Goal: Task Accomplishment & Management: Use online tool/utility

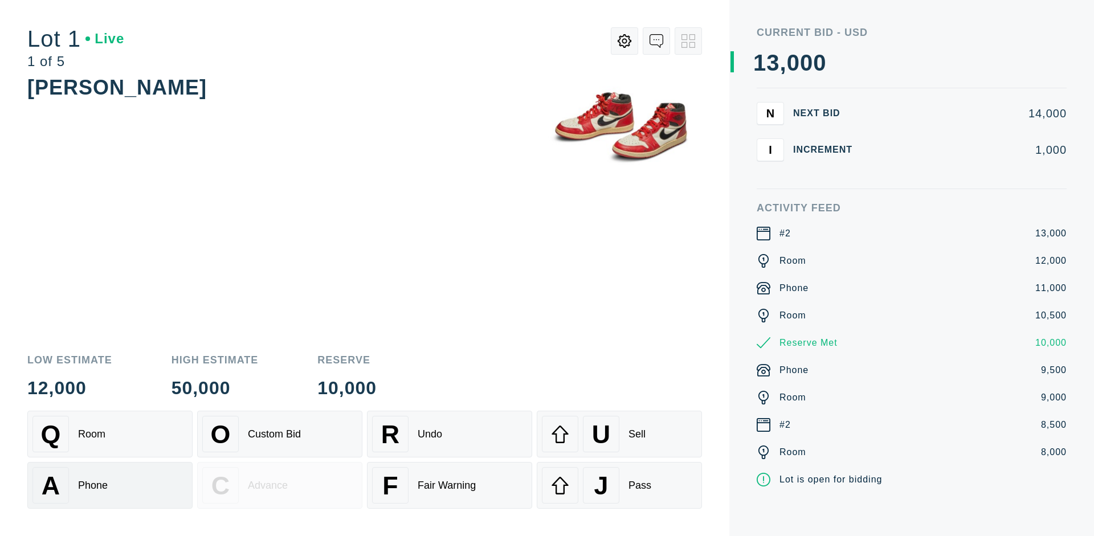
click at [110, 485] on div "A Phone" at bounding box center [109, 485] width 155 height 36
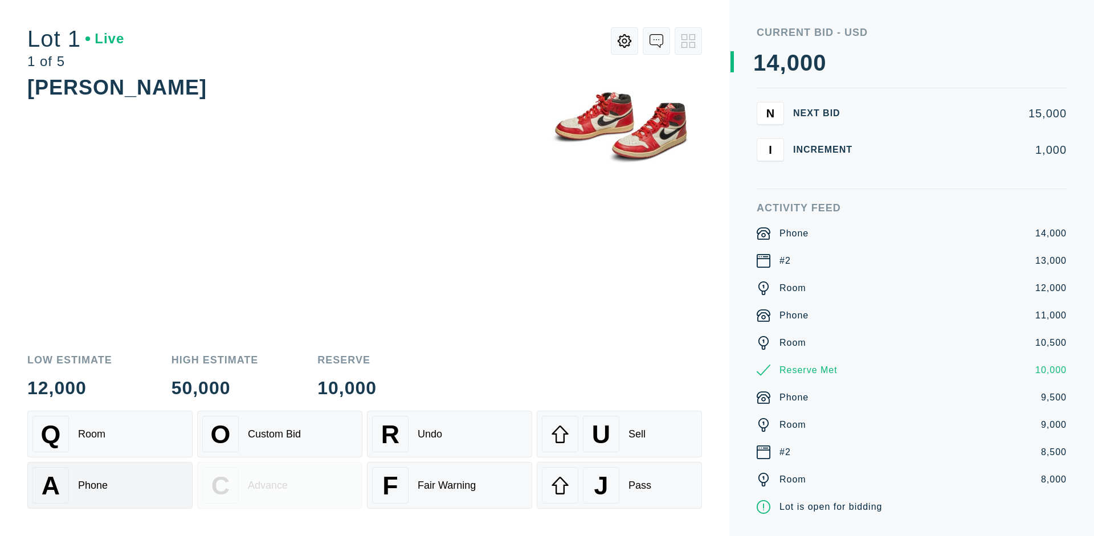
click at [110, 434] on div "Q Room" at bounding box center [109, 434] width 155 height 36
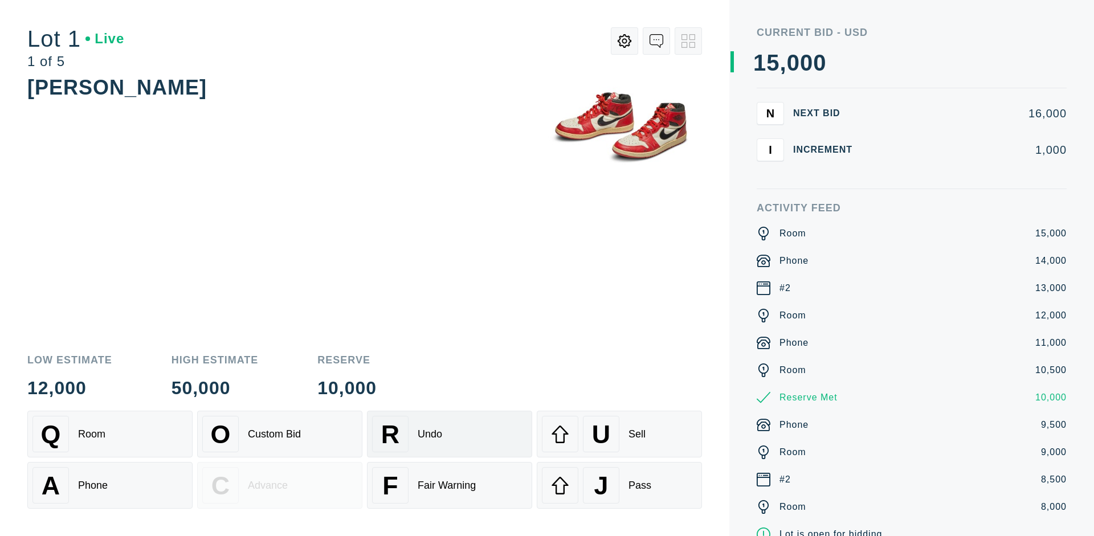
click at [450, 434] on div "R Undo" at bounding box center [449, 434] width 155 height 36
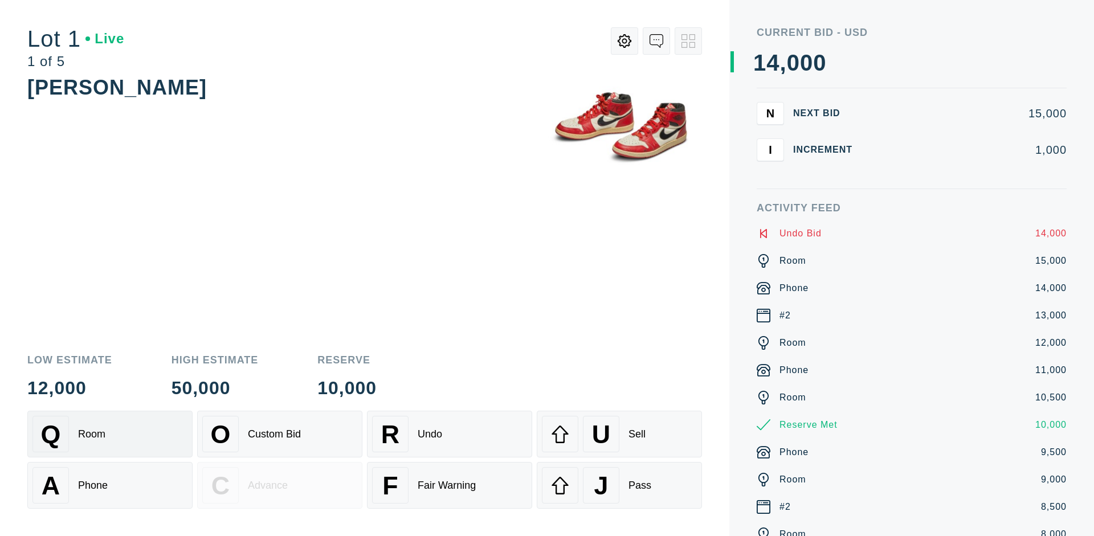
click at [110, 434] on div "Q Room" at bounding box center [109, 434] width 155 height 36
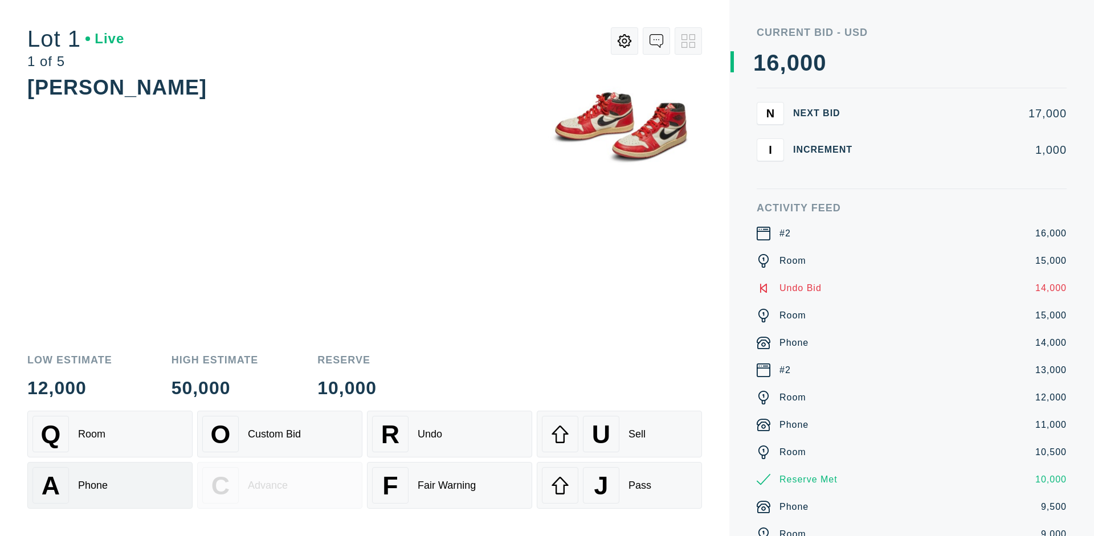
click at [110, 485] on div "A Phone" at bounding box center [109, 485] width 155 height 36
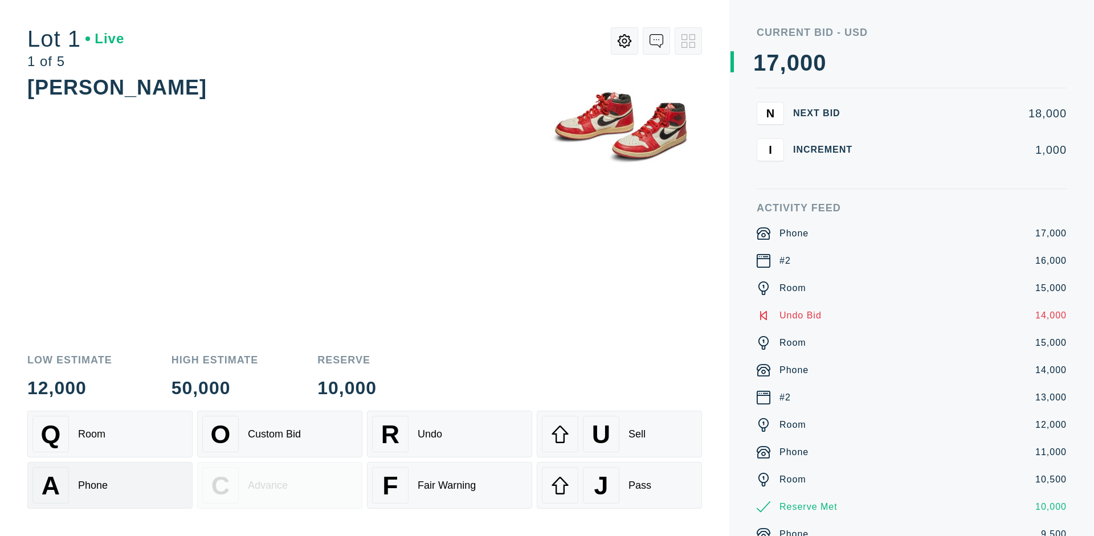
click at [110, 434] on div "Q Room" at bounding box center [109, 434] width 155 height 36
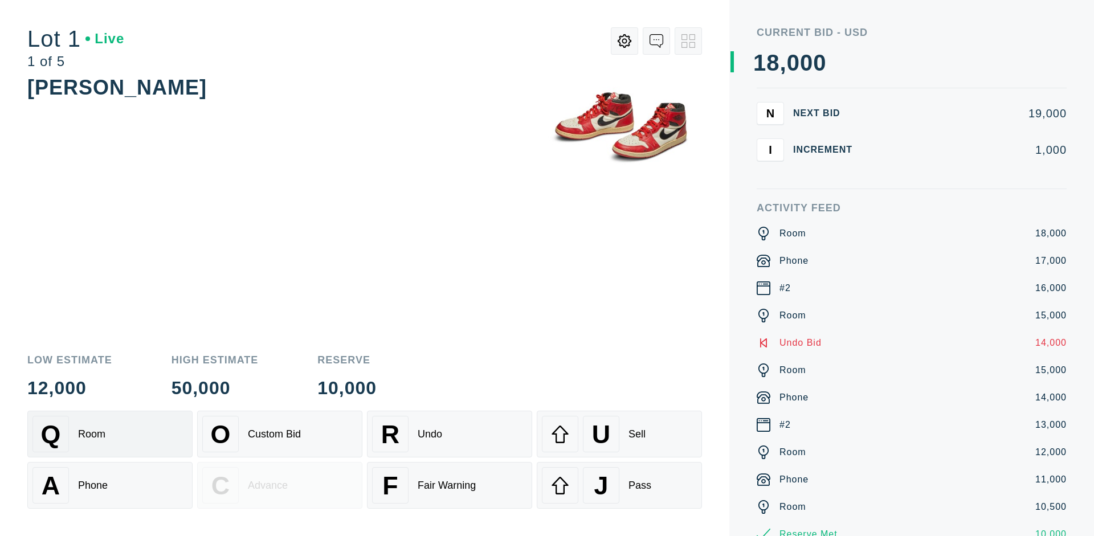
click at [450, 434] on div "R Undo" at bounding box center [449, 434] width 155 height 36
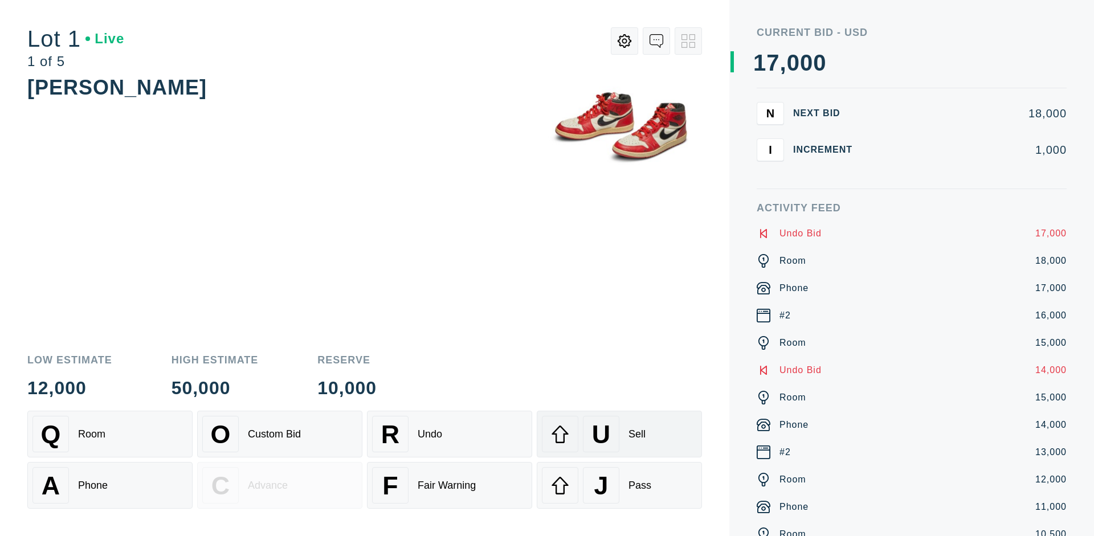
click at [619, 434] on div "U Sell" at bounding box center [619, 434] width 155 height 36
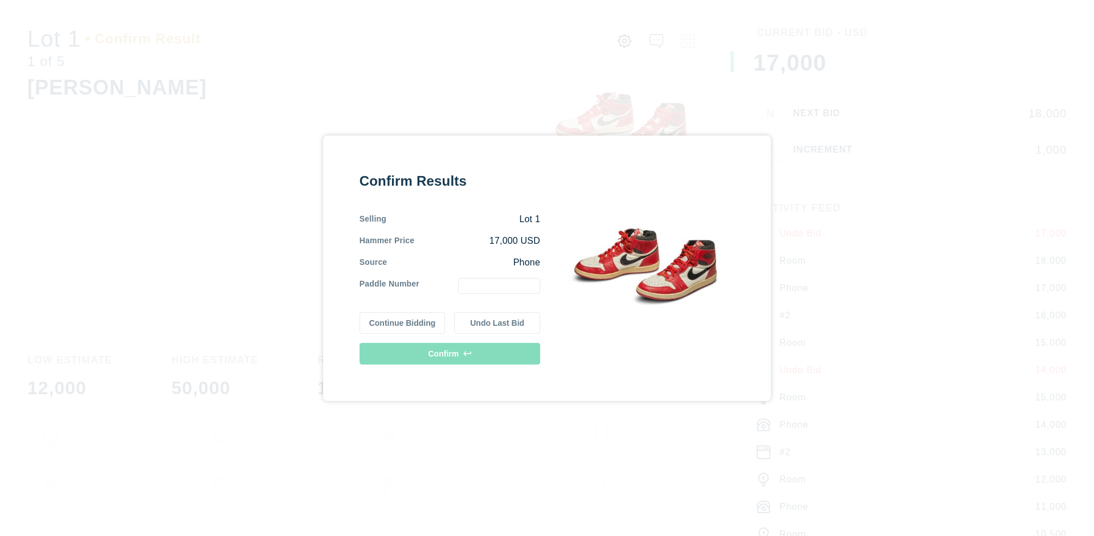
click at [403, 322] on button "Continue Bidding" at bounding box center [403, 323] width 86 height 22
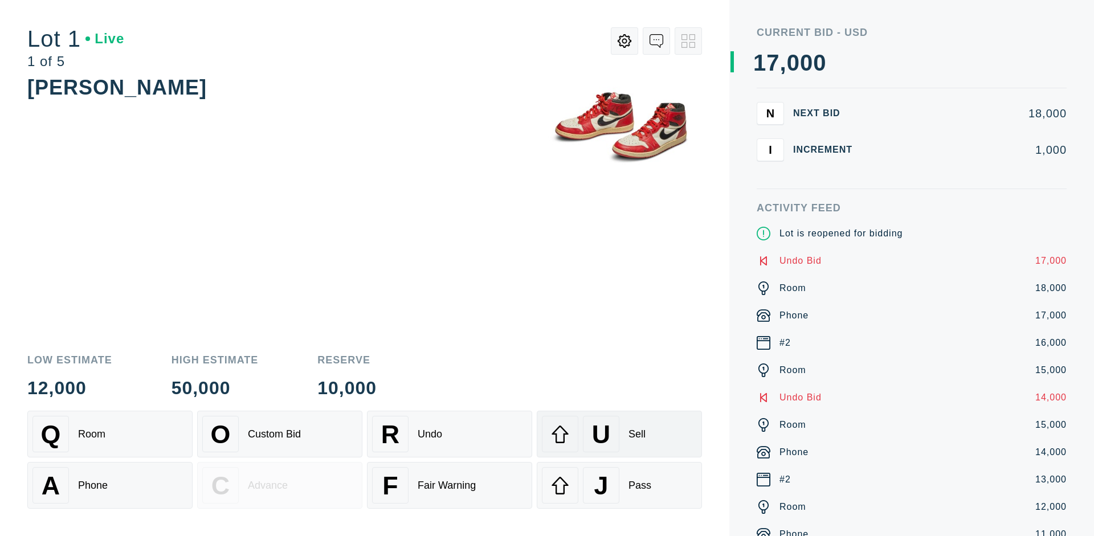
click at [619, 434] on div "U Sell" at bounding box center [619, 434] width 155 height 36
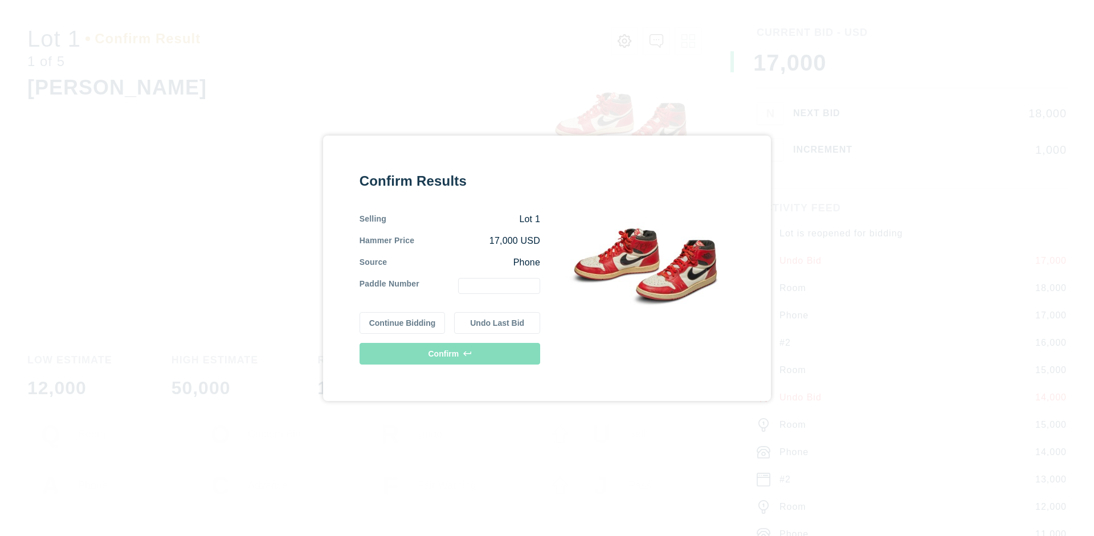
click at [497, 322] on button "Undo Last Bid" at bounding box center [497, 323] width 86 height 22
click at [403, 322] on button "Continue Bidding" at bounding box center [403, 323] width 86 height 22
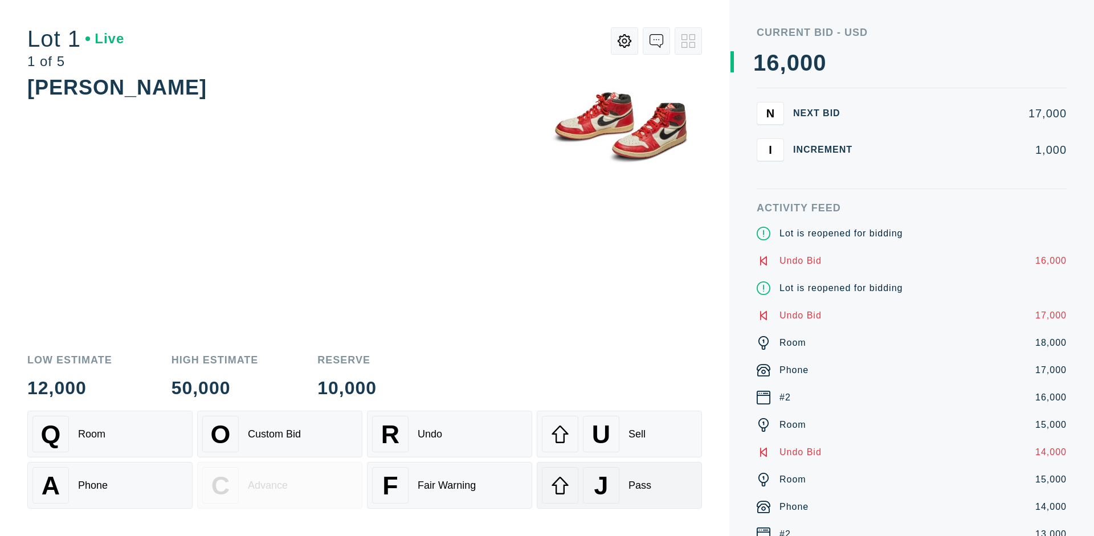
click at [619, 485] on div "J Pass" at bounding box center [619, 485] width 155 height 36
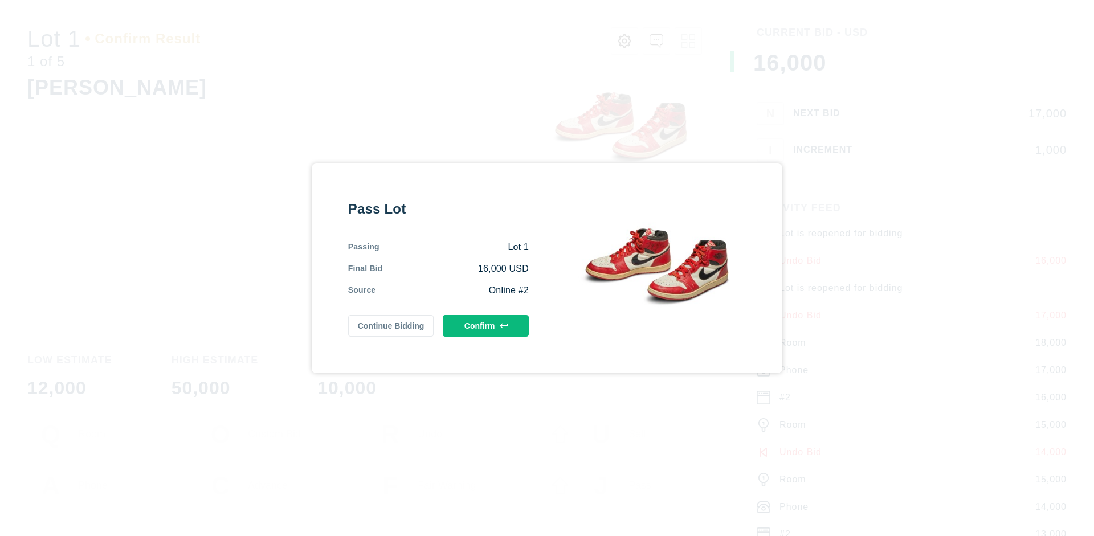
click at [486, 325] on button "Confirm" at bounding box center [486, 326] width 86 height 22
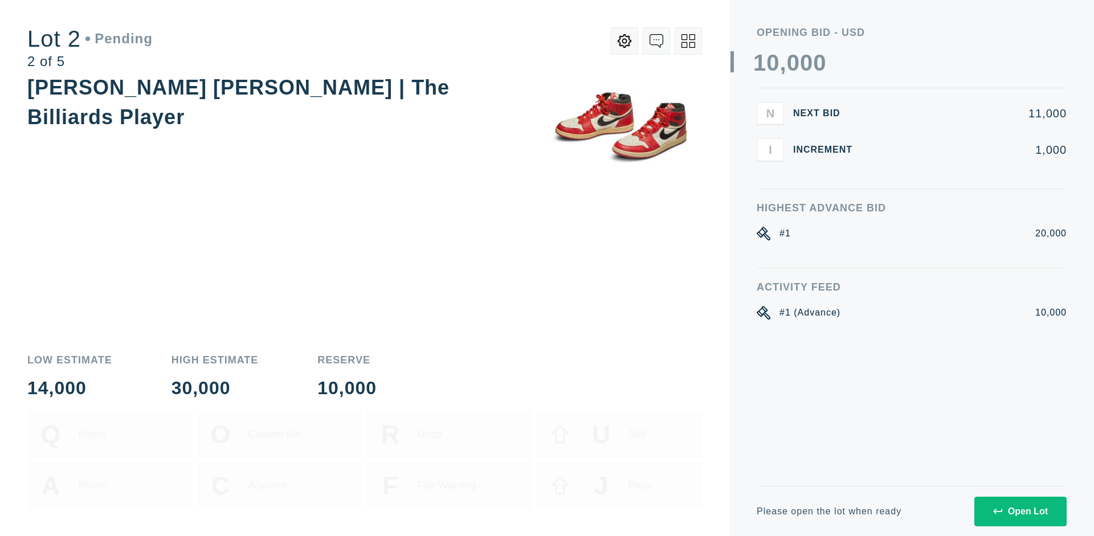
click at [1020, 511] on div "Open Lot" at bounding box center [1020, 511] width 55 height 10
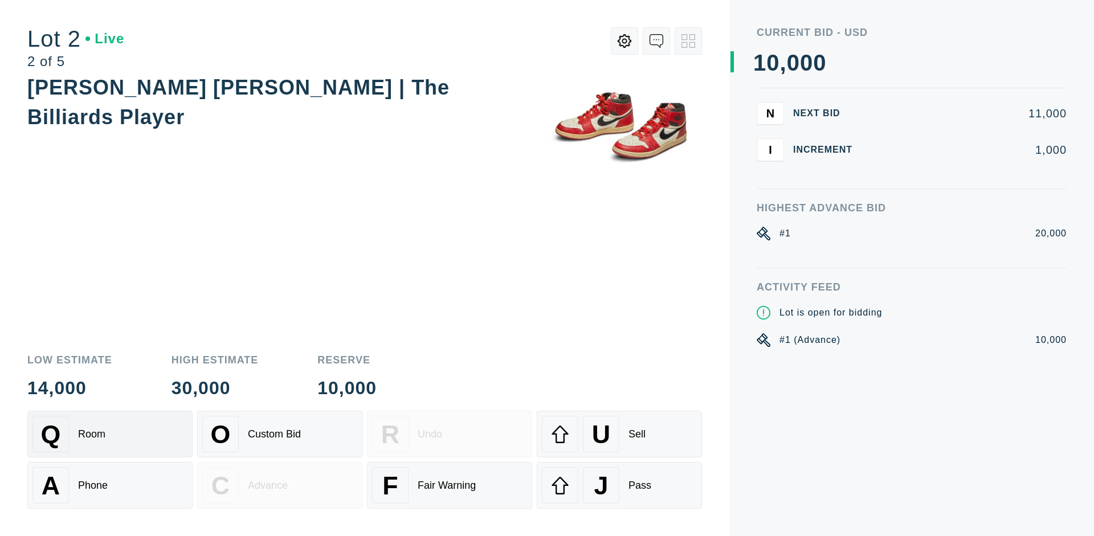
click at [110, 434] on div "Q Room" at bounding box center [109, 434] width 155 height 36
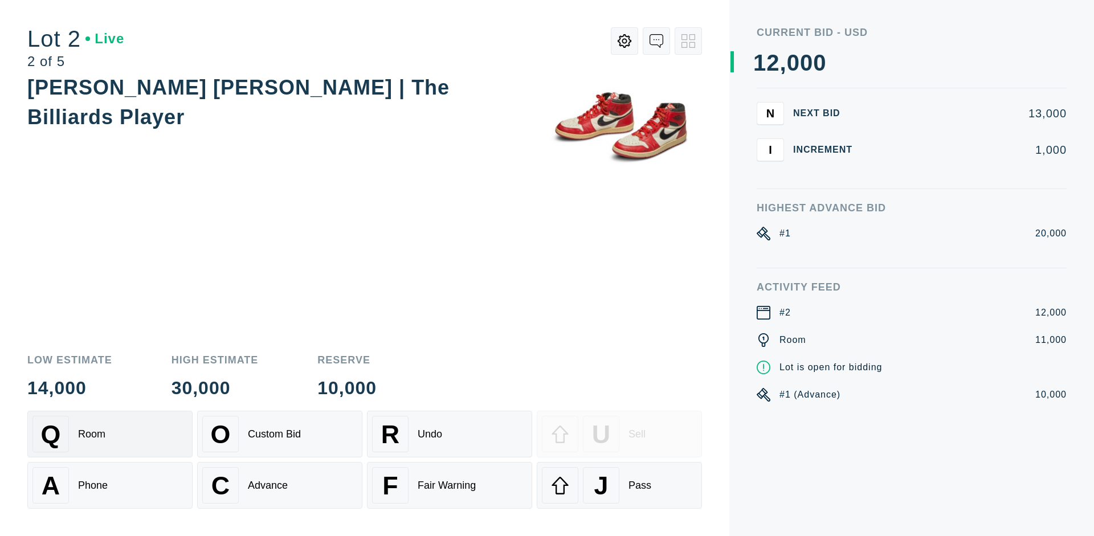
click at [280, 485] on div "Advance" at bounding box center [268, 486] width 40 height 12
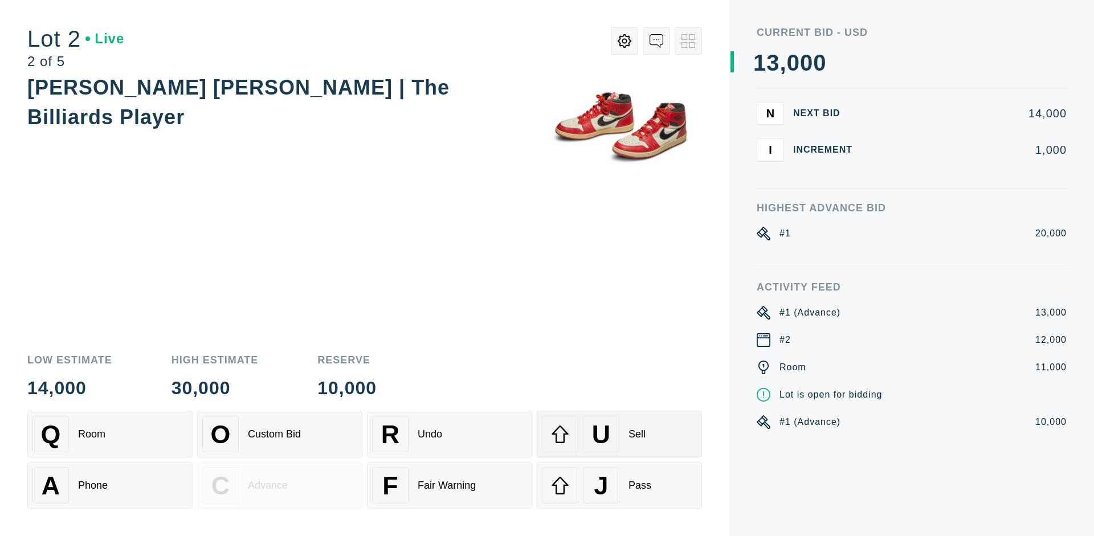
click at [619, 434] on div "U Sell" at bounding box center [619, 434] width 155 height 36
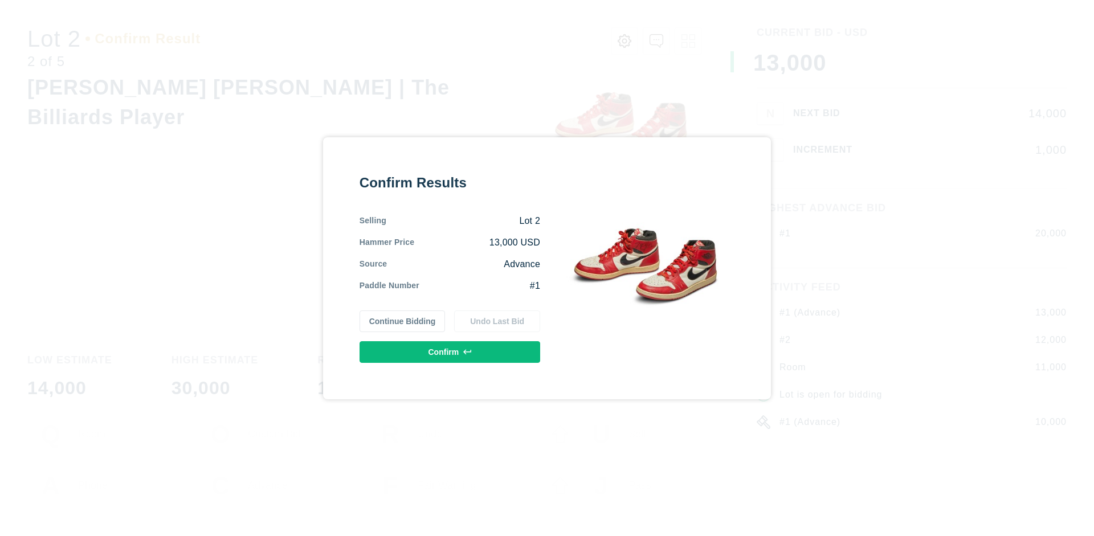
click at [450, 352] on button "Confirm" at bounding box center [450, 352] width 181 height 22
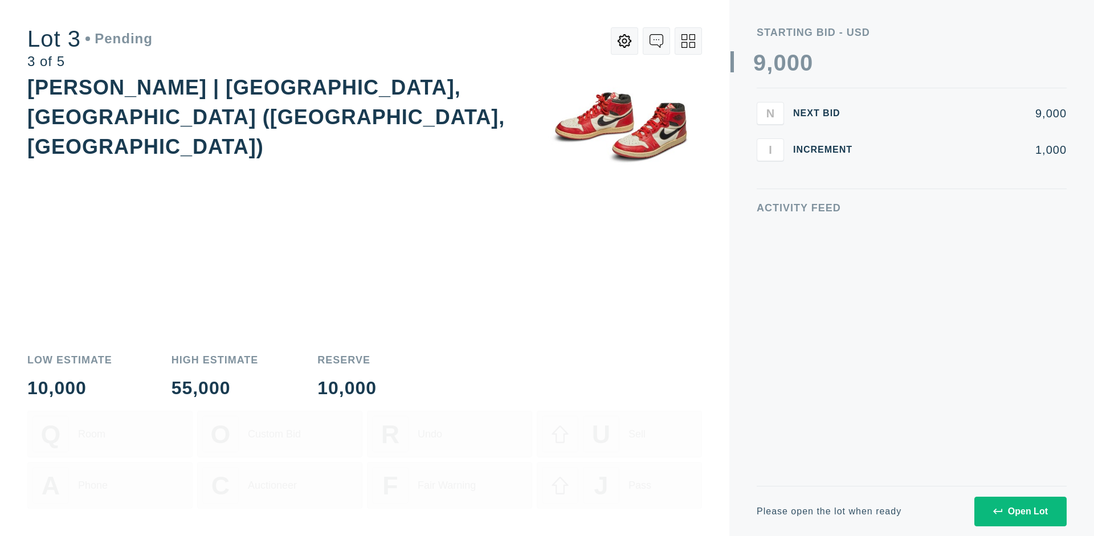
click at [1020, 511] on div "Open Lot" at bounding box center [1020, 511] width 55 height 10
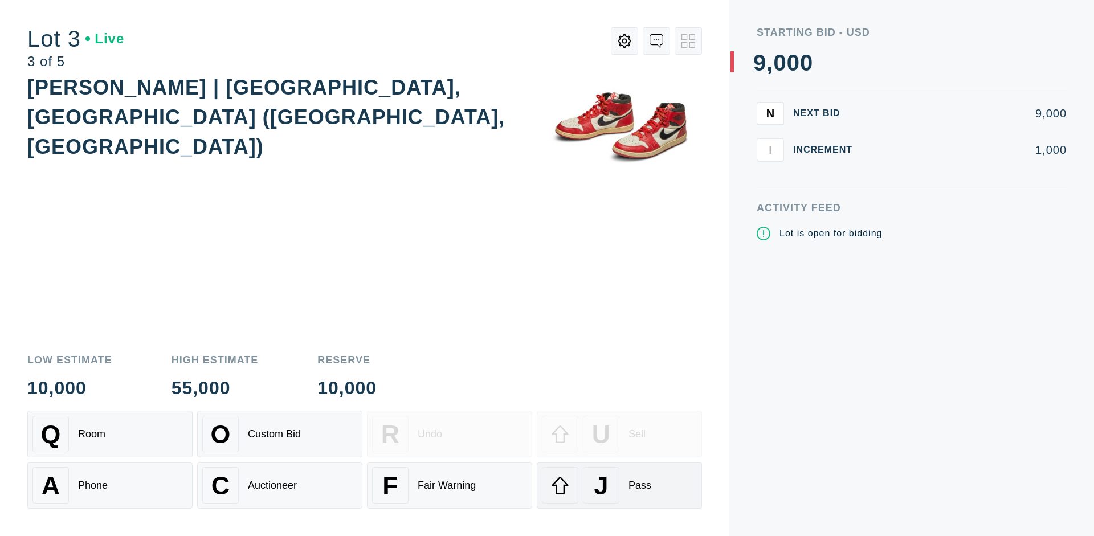
click at [619, 485] on div "J Pass" at bounding box center [619, 485] width 155 height 36
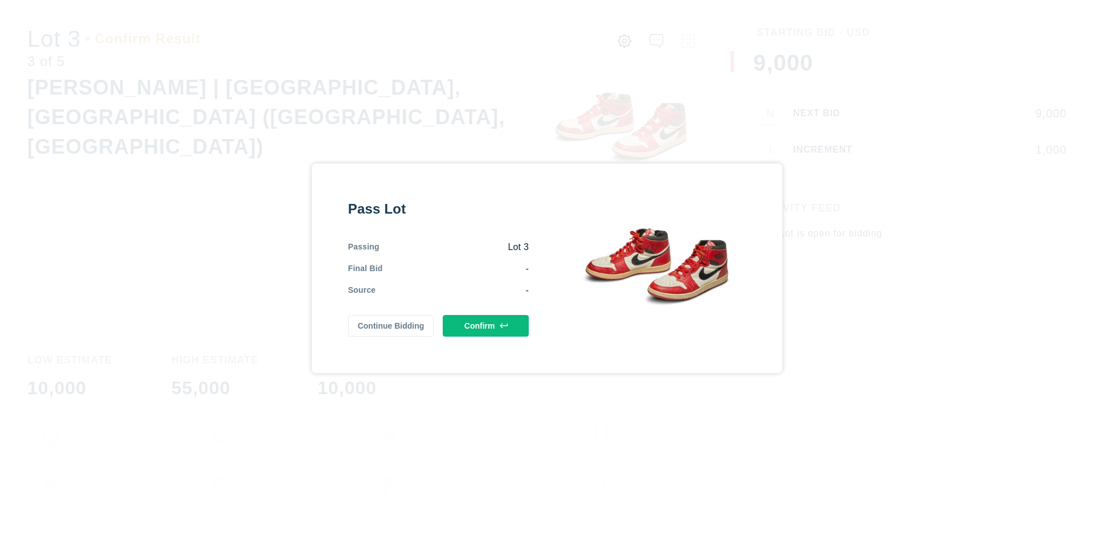
click at [486, 325] on button "Confirm" at bounding box center [486, 326] width 86 height 22
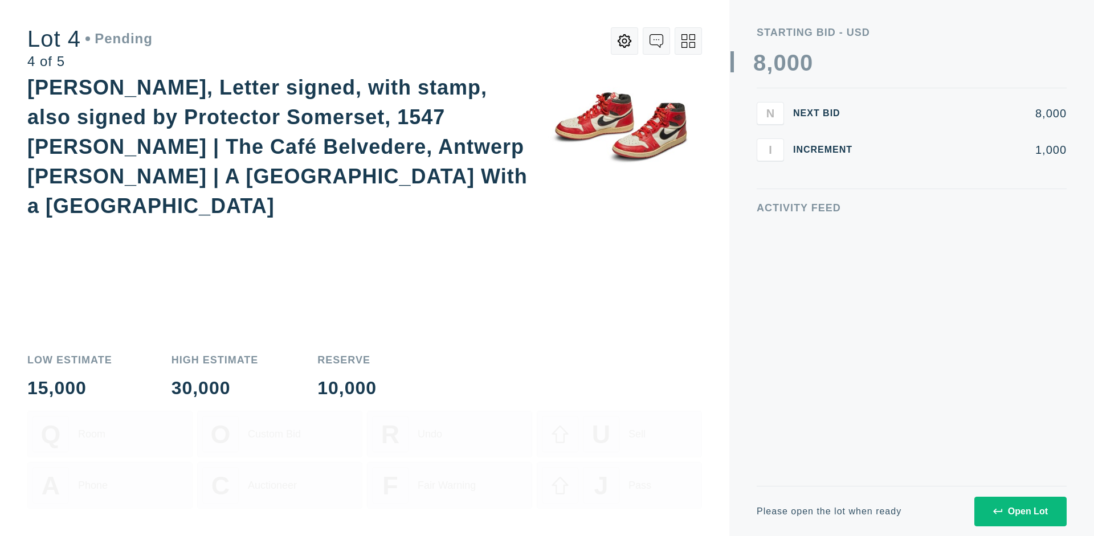
click at [1020, 511] on div "Open Lot" at bounding box center [1020, 511] width 55 height 10
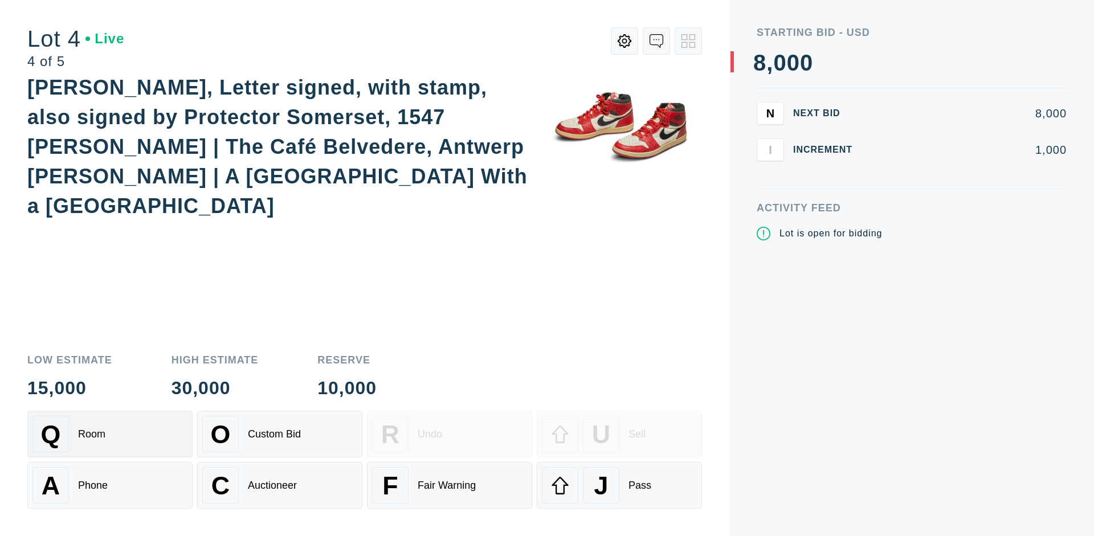
click at [110, 434] on div "Q Room" at bounding box center [109, 434] width 155 height 36
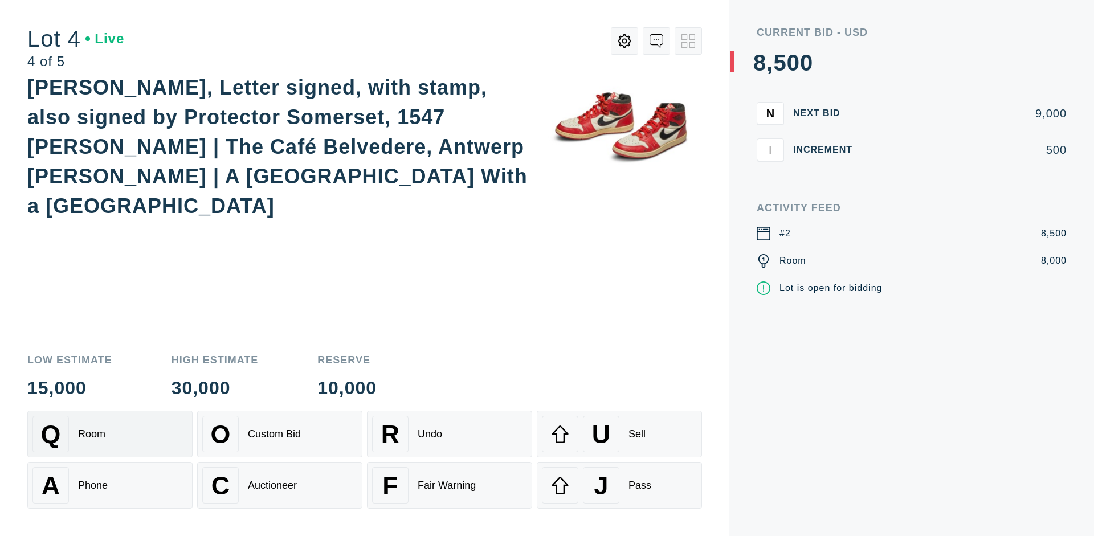
click at [280, 485] on div "Auctioneer" at bounding box center [272, 486] width 49 height 12
click at [619, 485] on div "J Pass" at bounding box center [619, 485] width 155 height 36
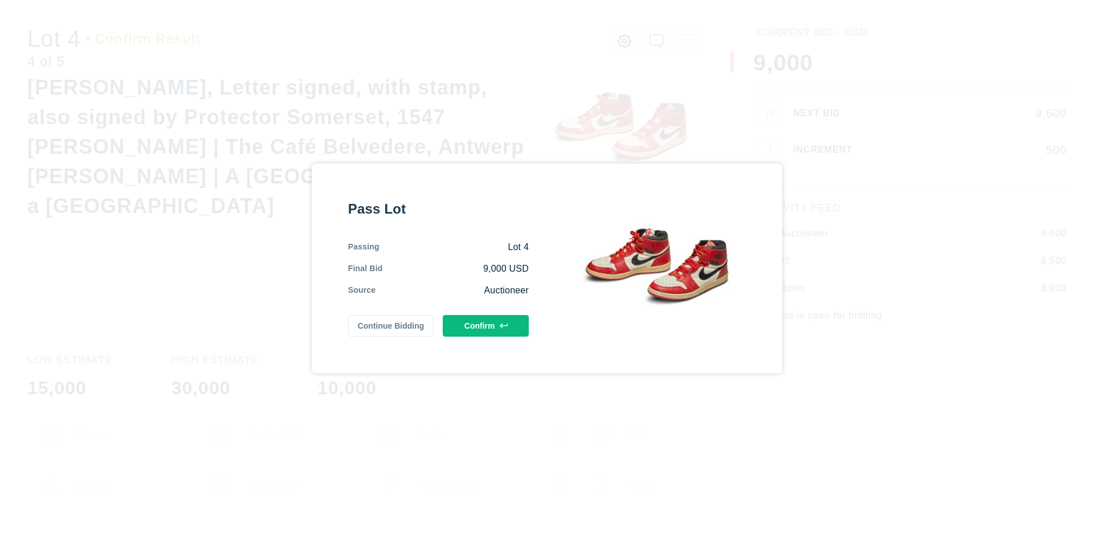
click at [486, 325] on button "Confirm" at bounding box center [486, 326] width 86 height 22
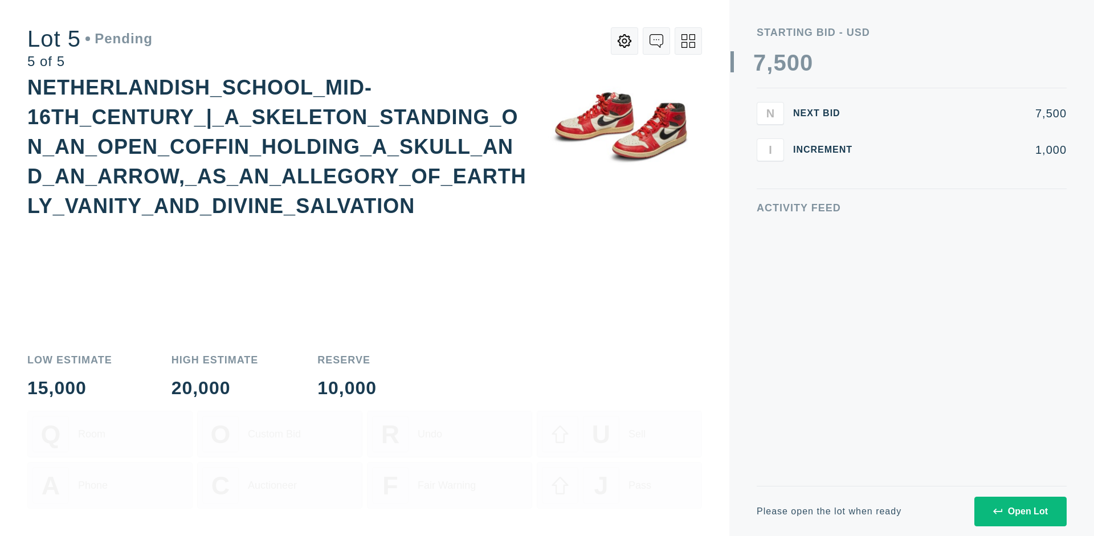
click at [1020, 511] on div "Open Lot" at bounding box center [1020, 511] width 55 height 10
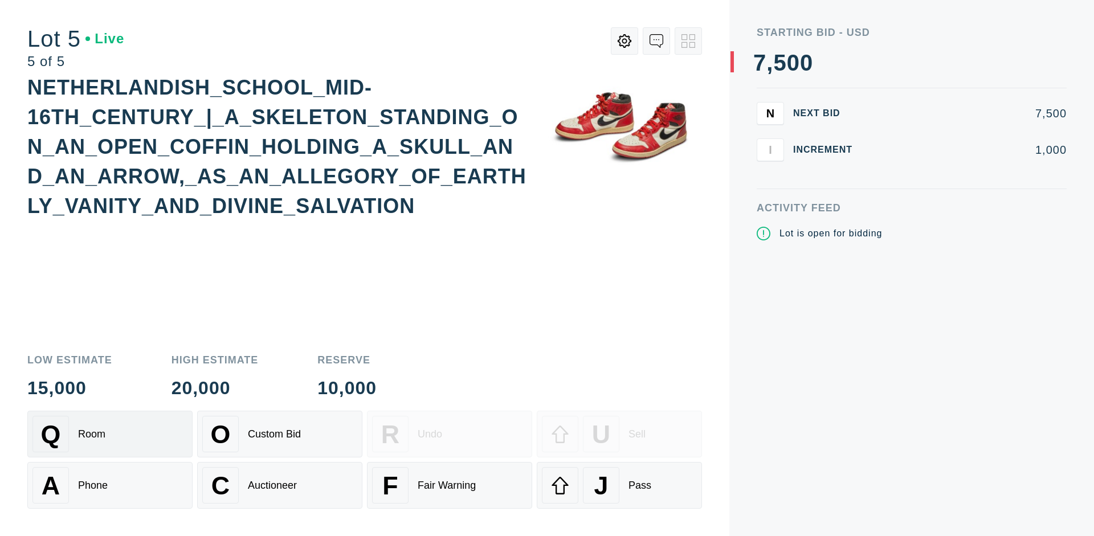
click at [110, 434] on div "Q Room" at bounding box center [109, 434] width 155 height 36
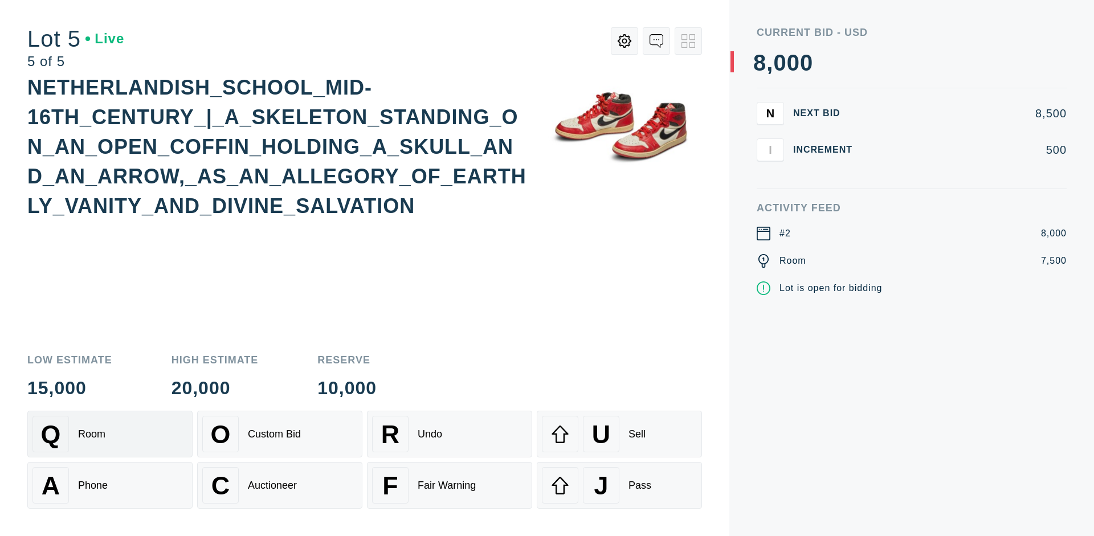
click at [110, 434] on div "Q Room" at bounding box center [109, 434] width 155 height 36
click at [619, 434] on div "U Sell" at bounding box center [619, 434] width 155 height 36
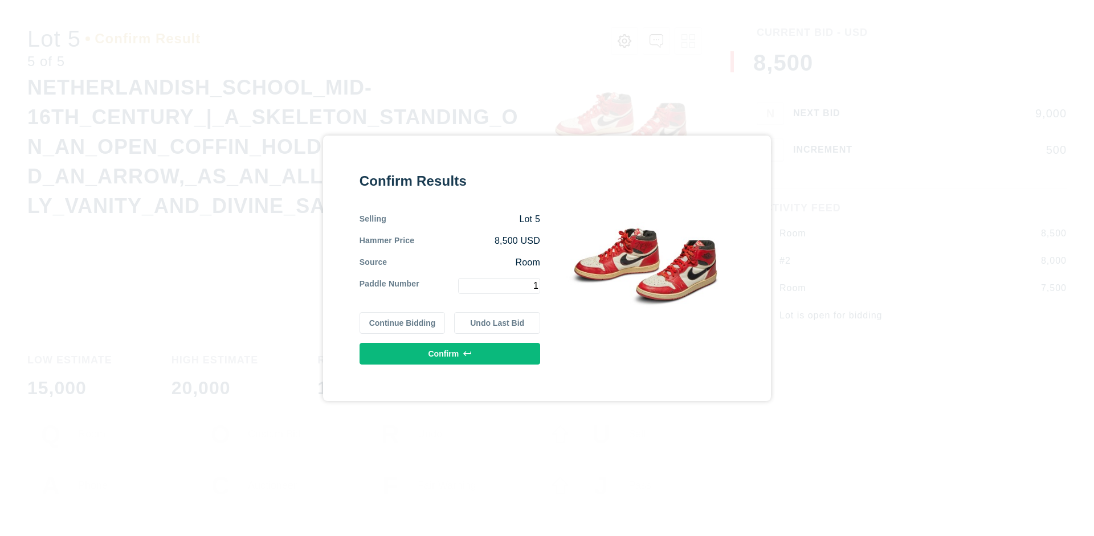
type input "1"
click at [450, 353] on button "Confirm" at bounding box center [450, 354] width 181 height 22
